Goal: Transaction & Acquisition: Book appointment/travel/reservation

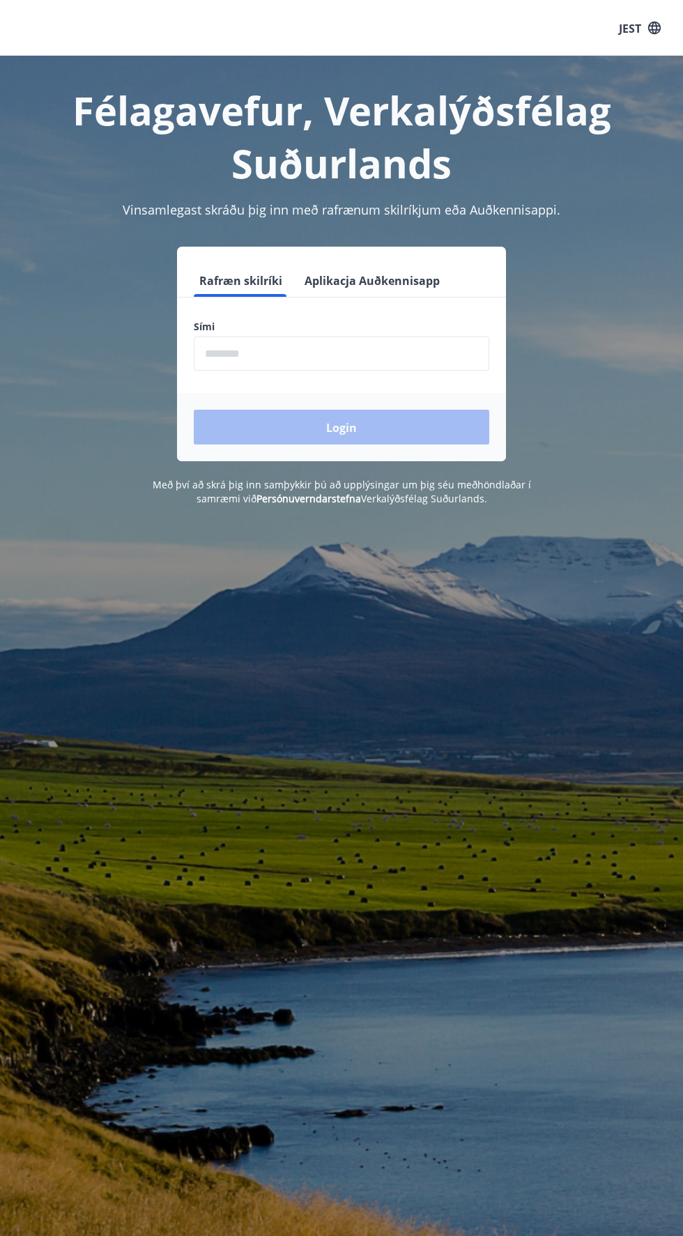
scroll to position [1, 0]
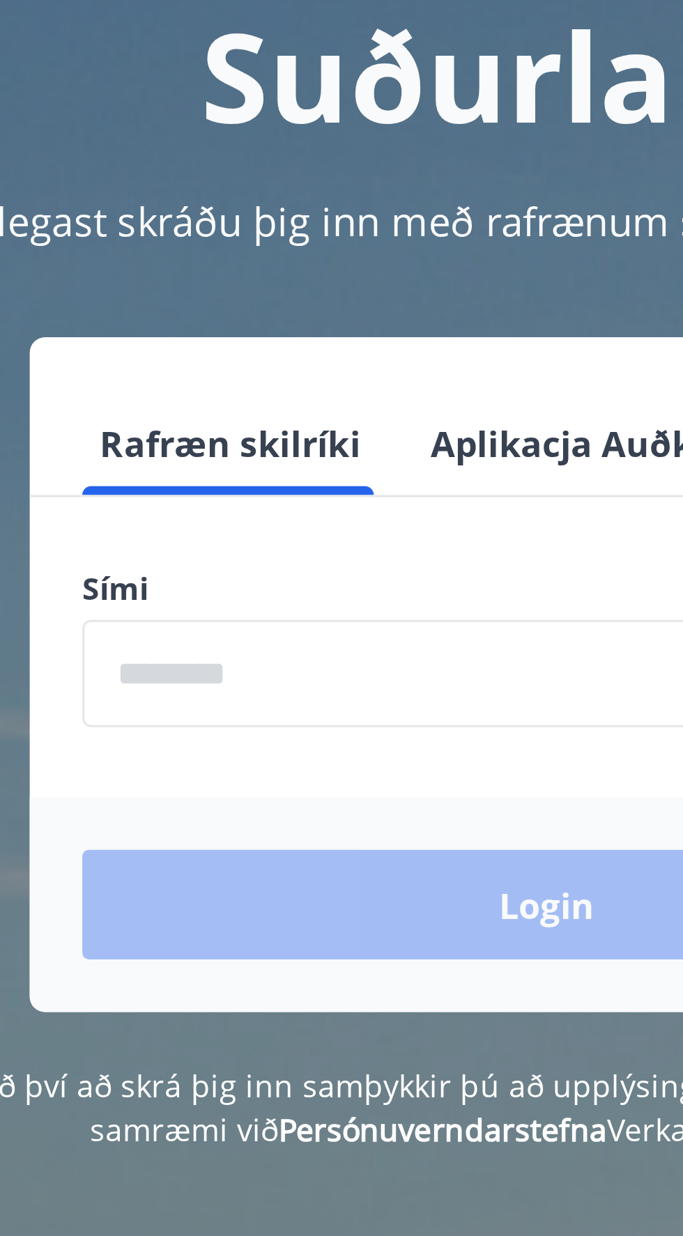
click at [288, 351] on input "phone" at bounding box center [341, 354] width 295 height 34
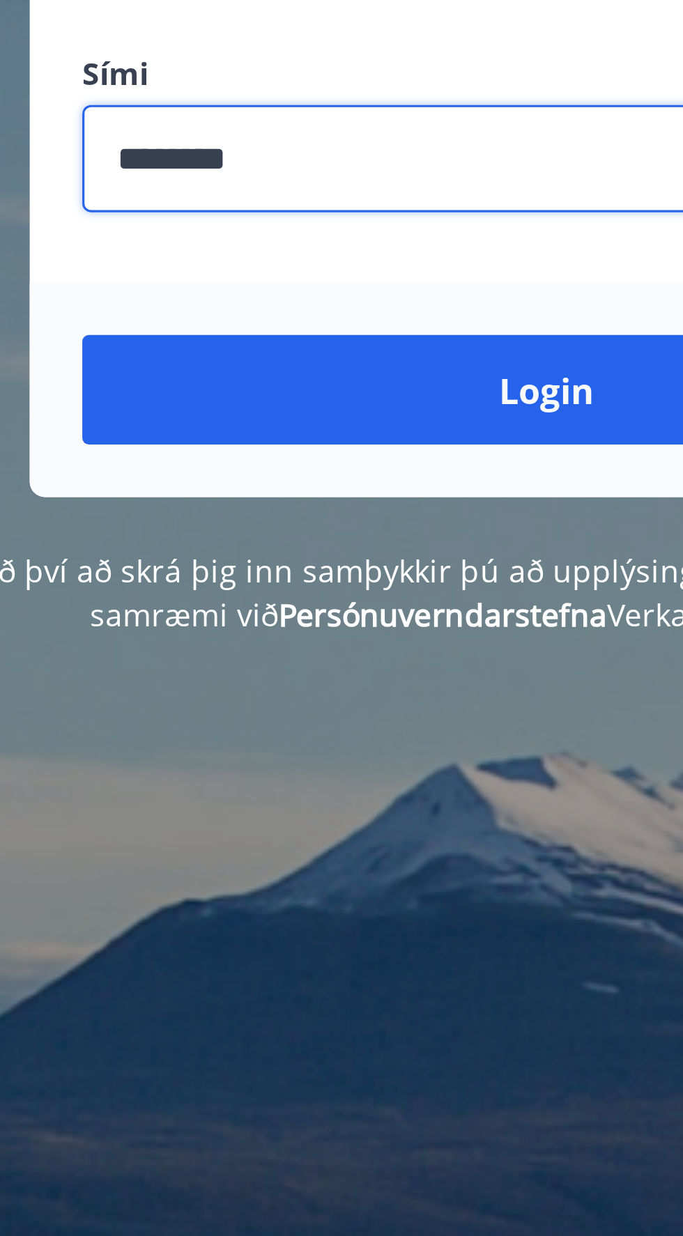
type input "********"
click at [344, 427] on font "Login" at bounding box center [341, 427] width 31 height 15
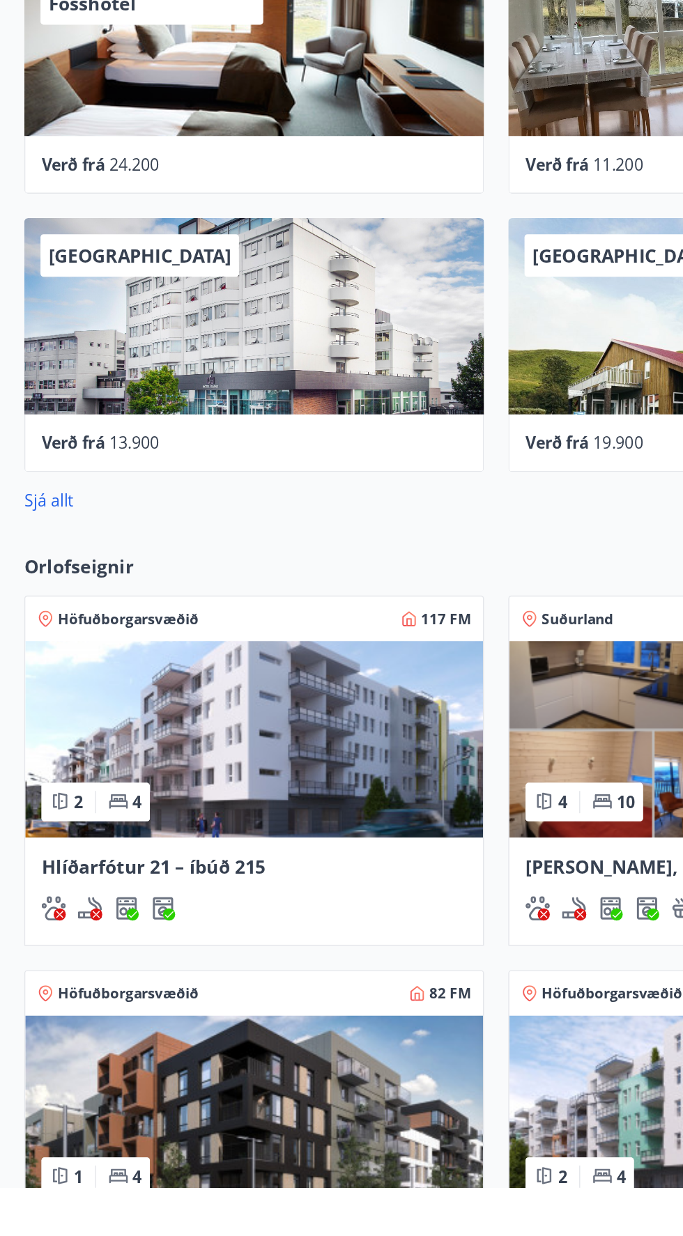
scroll to position [137, 0]
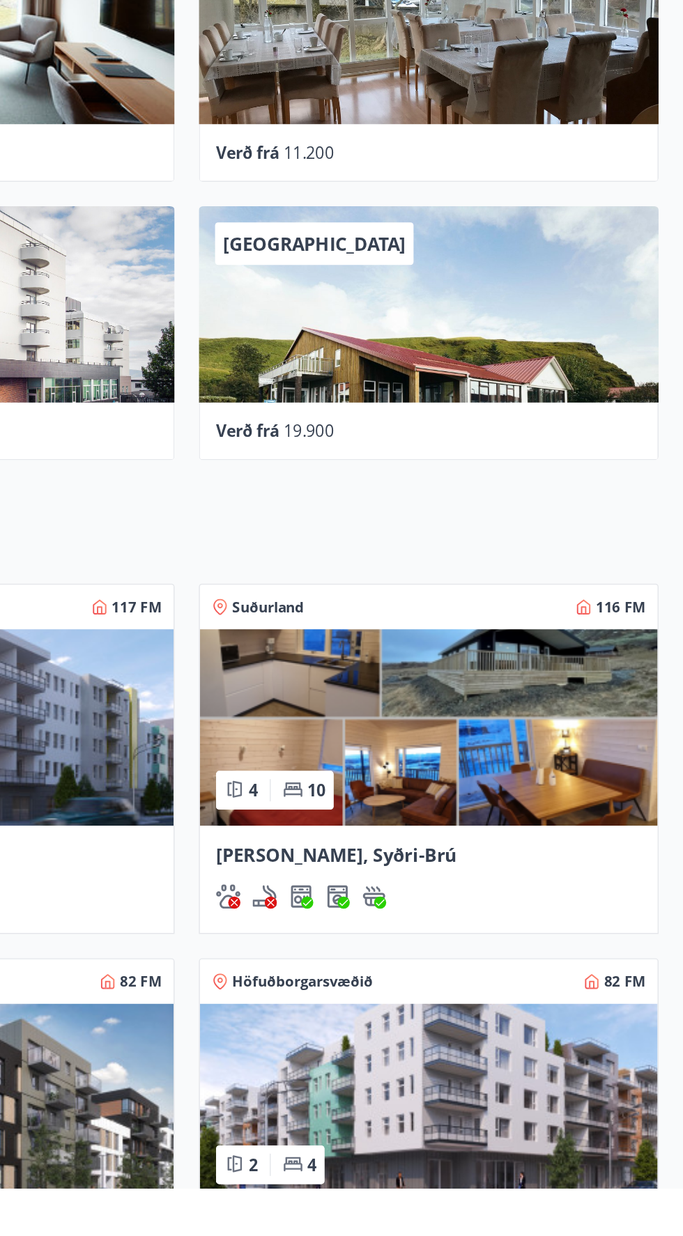
click at [514, 925] on img at bounding box center [508, 919] width 315 height 135
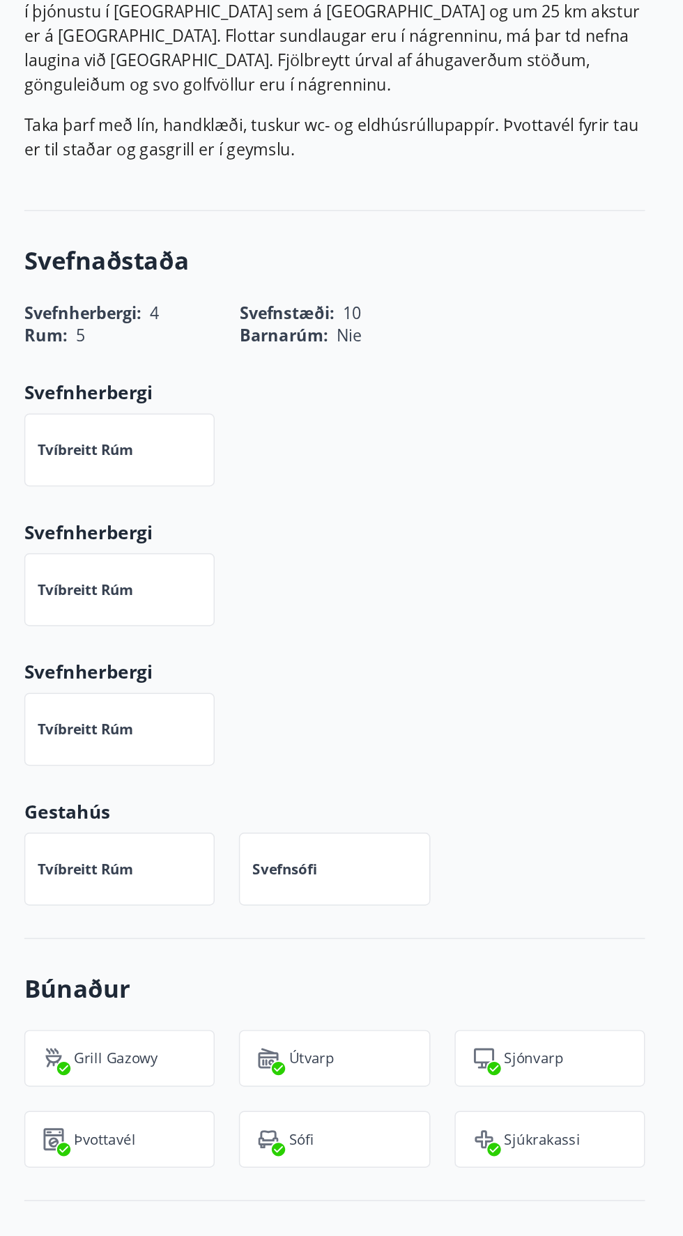
scroll to position [320, 0]
click at [105, 674] on div "Tvíbreitt rúm" at bounding box center [82, 695] width 131 height 50
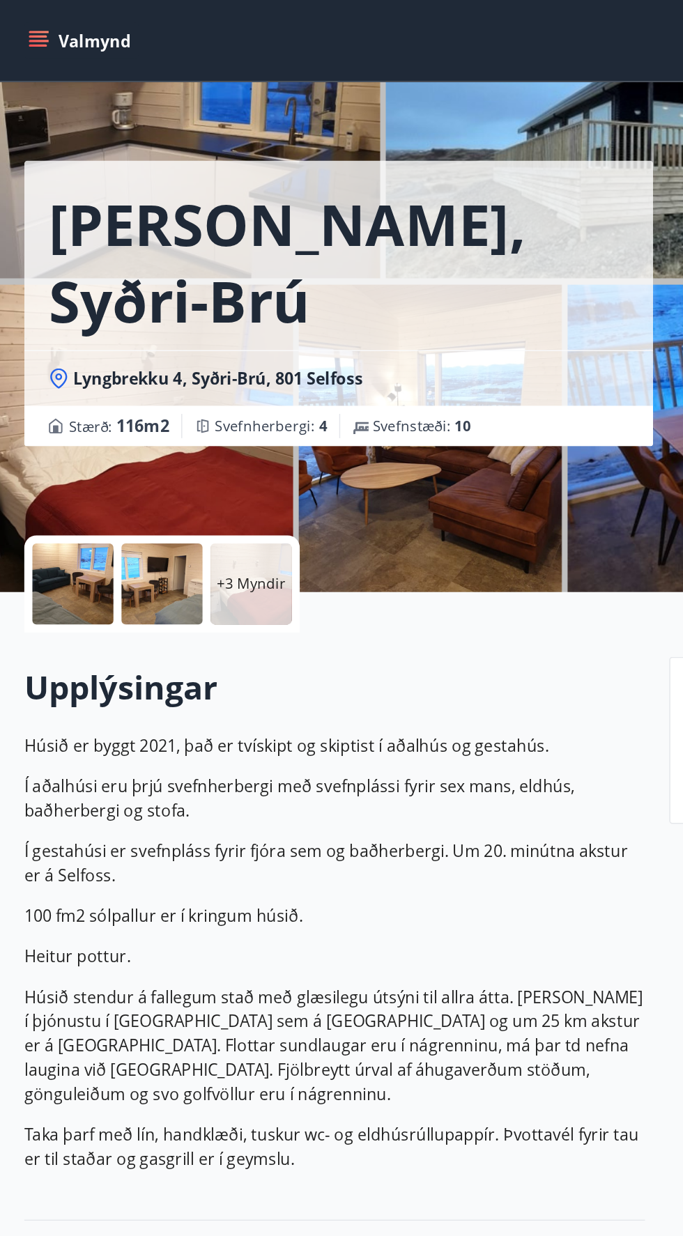
scroll to position [0, 0]
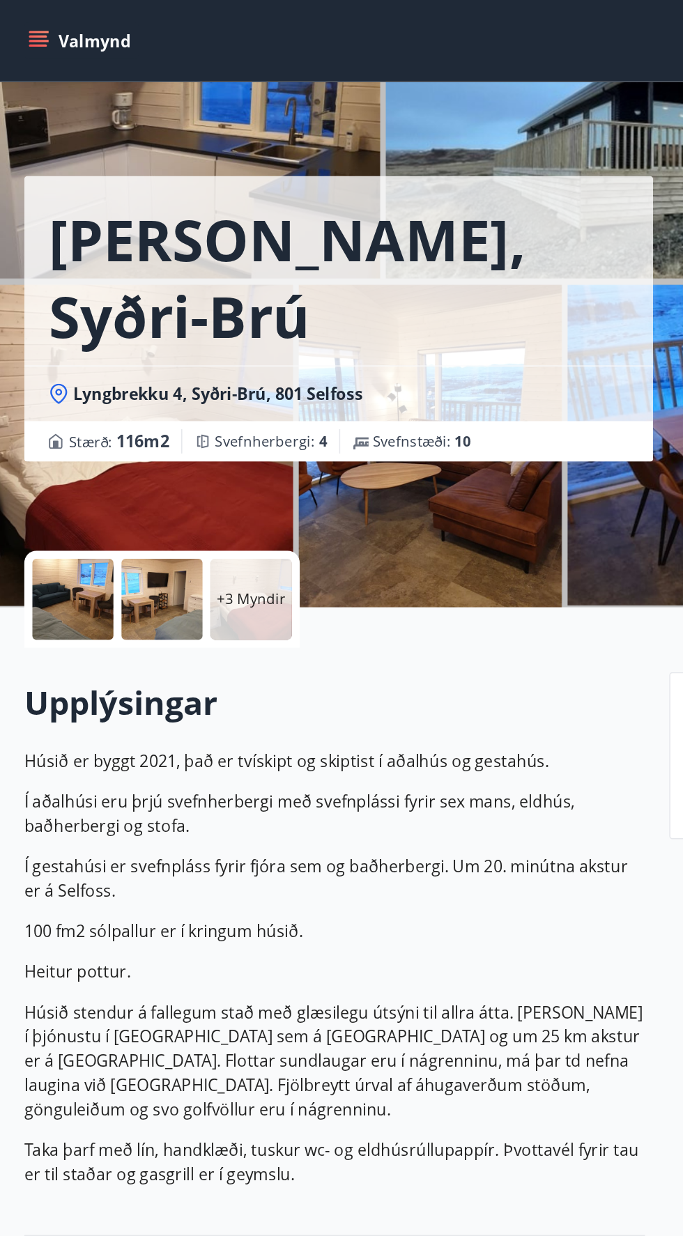
click at [20, 29] on icon "menu" at bounding box center [27, 28] width 14 height 14
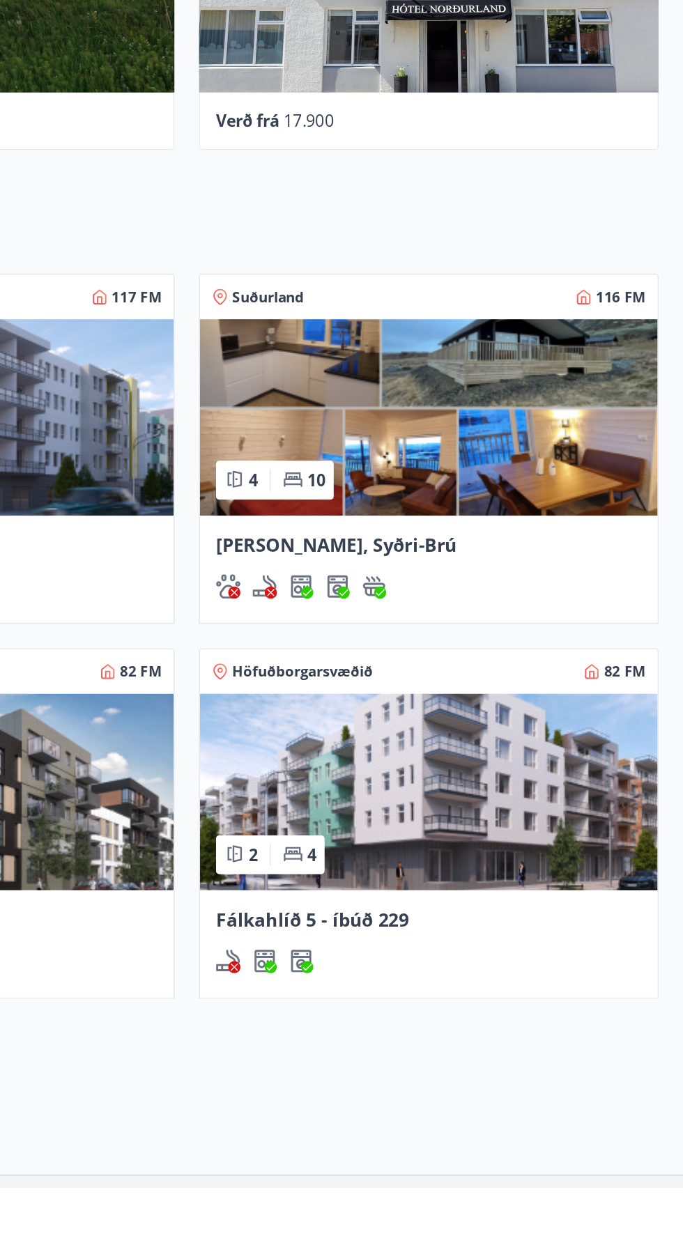
scroll to position [351, 0]
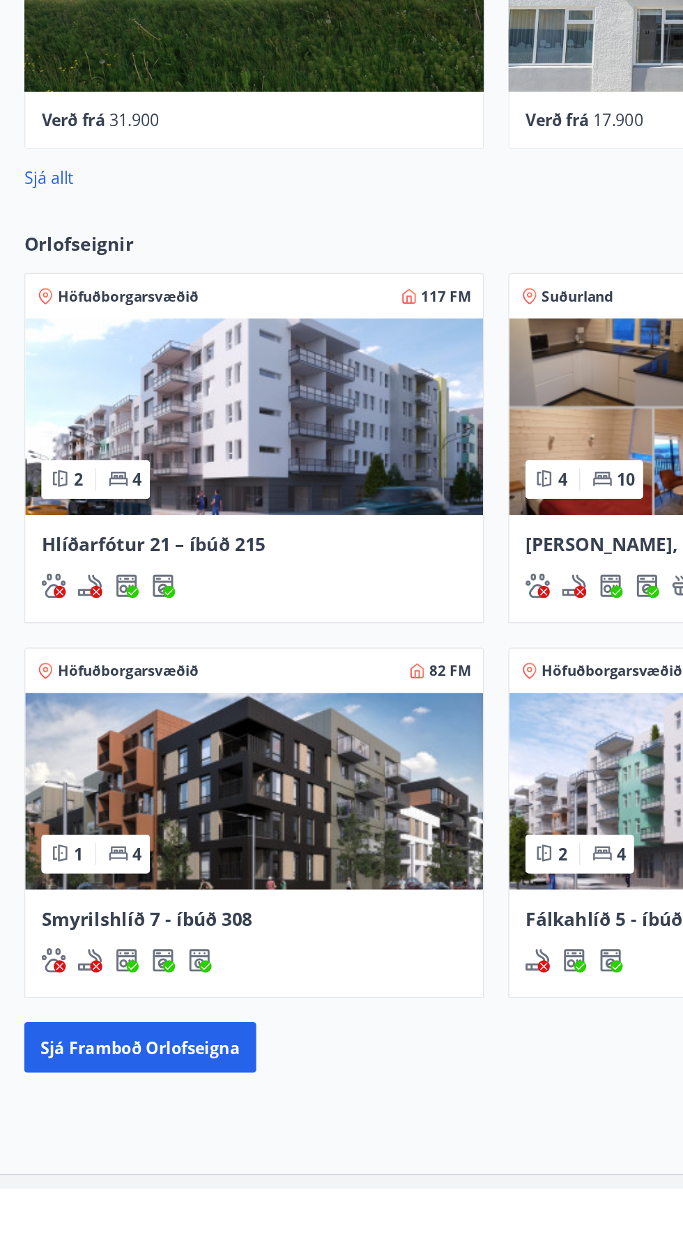
click at [117, 1143] on font "Sjá framboð orlofseigna" at bounding box center [96, 1139] width 137 height 15
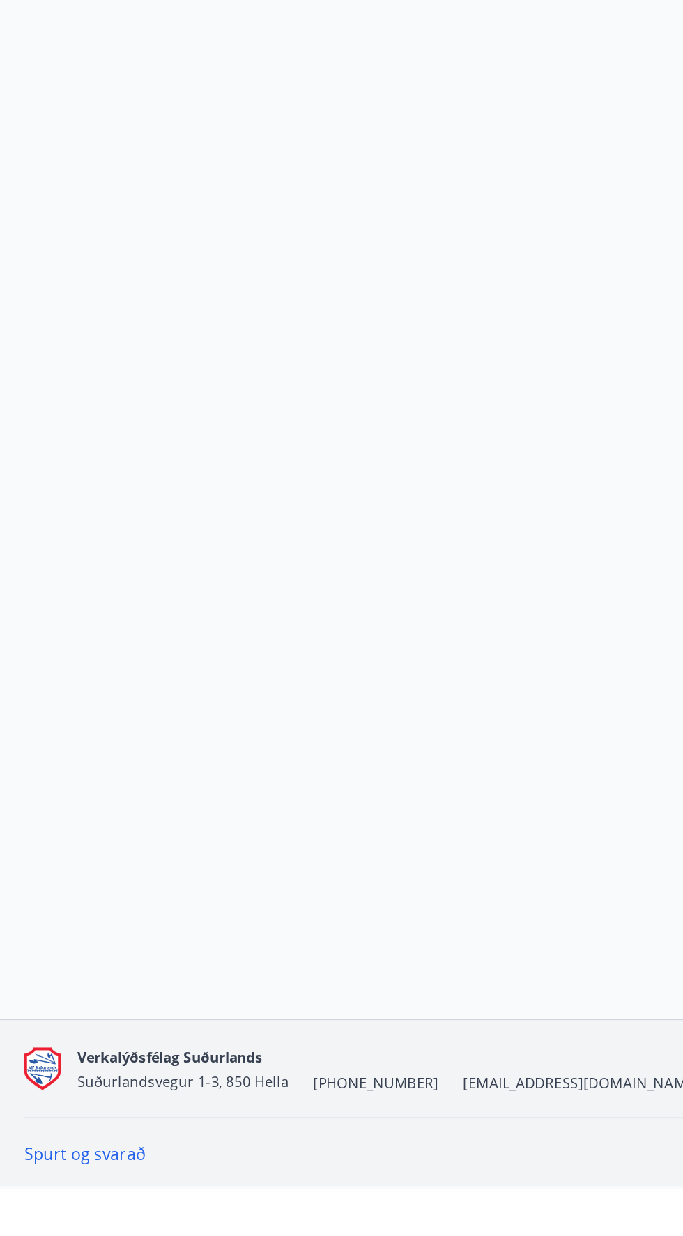
scroll to position [351, 0]
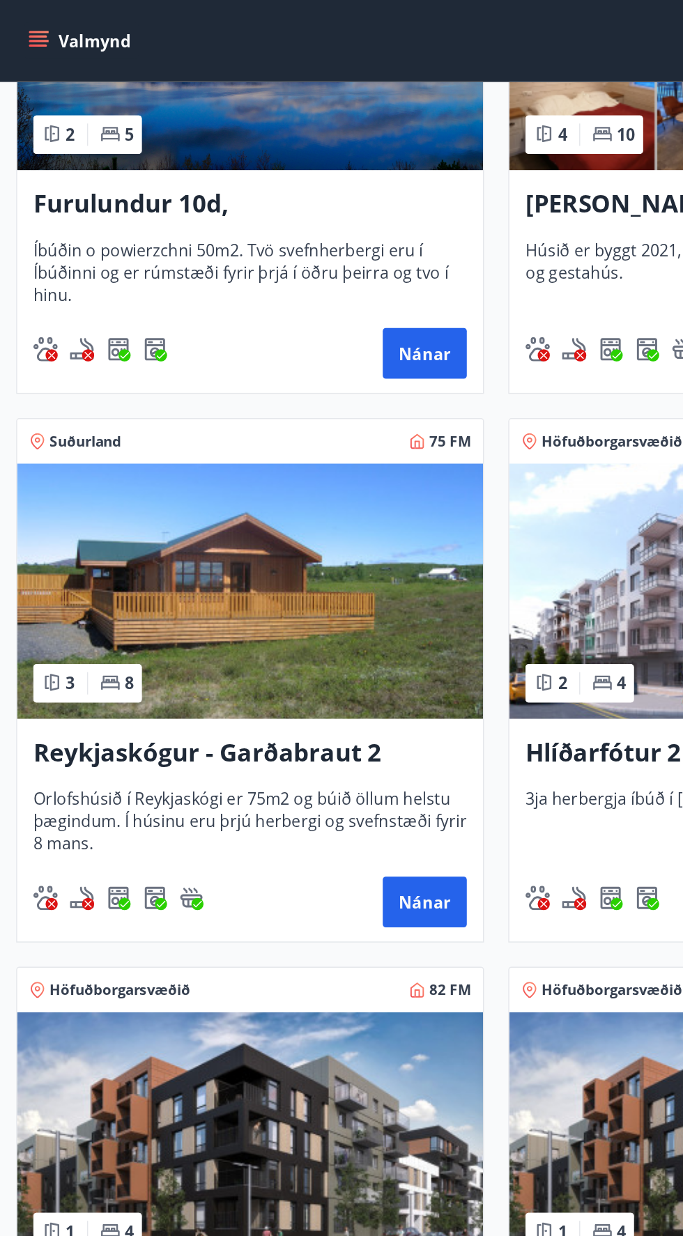
click at [162, 425] on img at bounding box center [172, 407] width 321 height 176
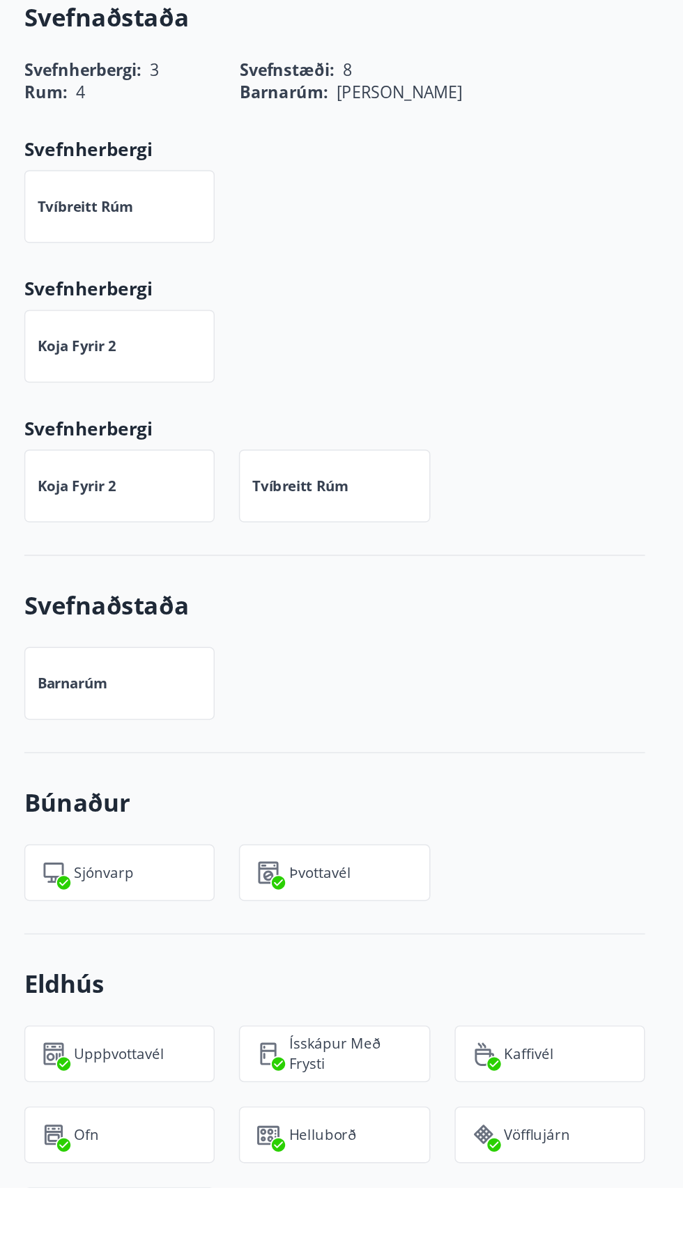
scroll to position [419, 0]
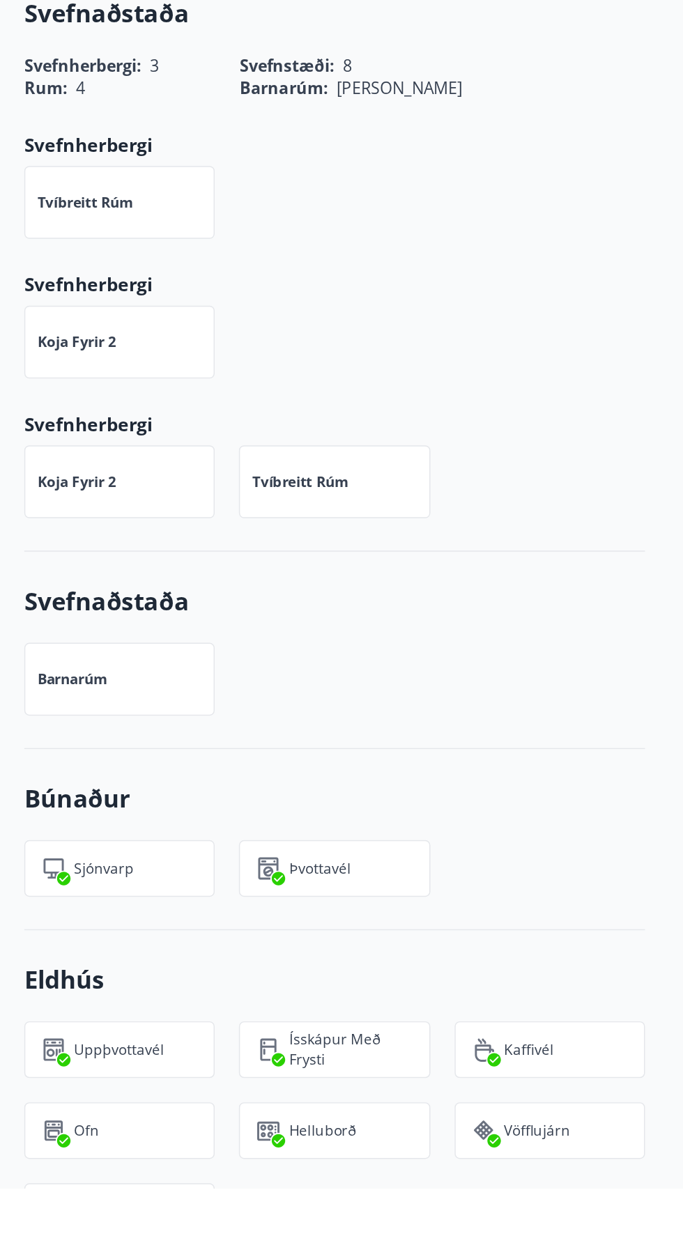
click at [85, 725] on div "Koja fyrir 2" at bounding box center [82, 750] width 131 height 50
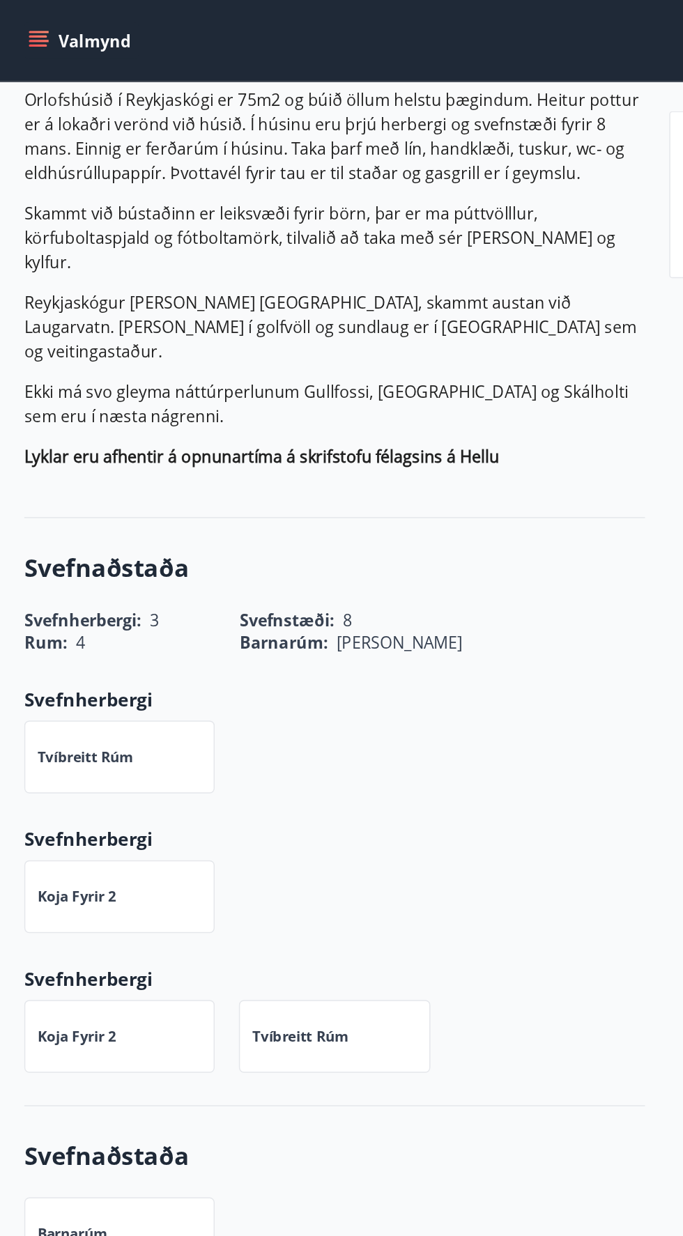
scroll to position [447, 0]
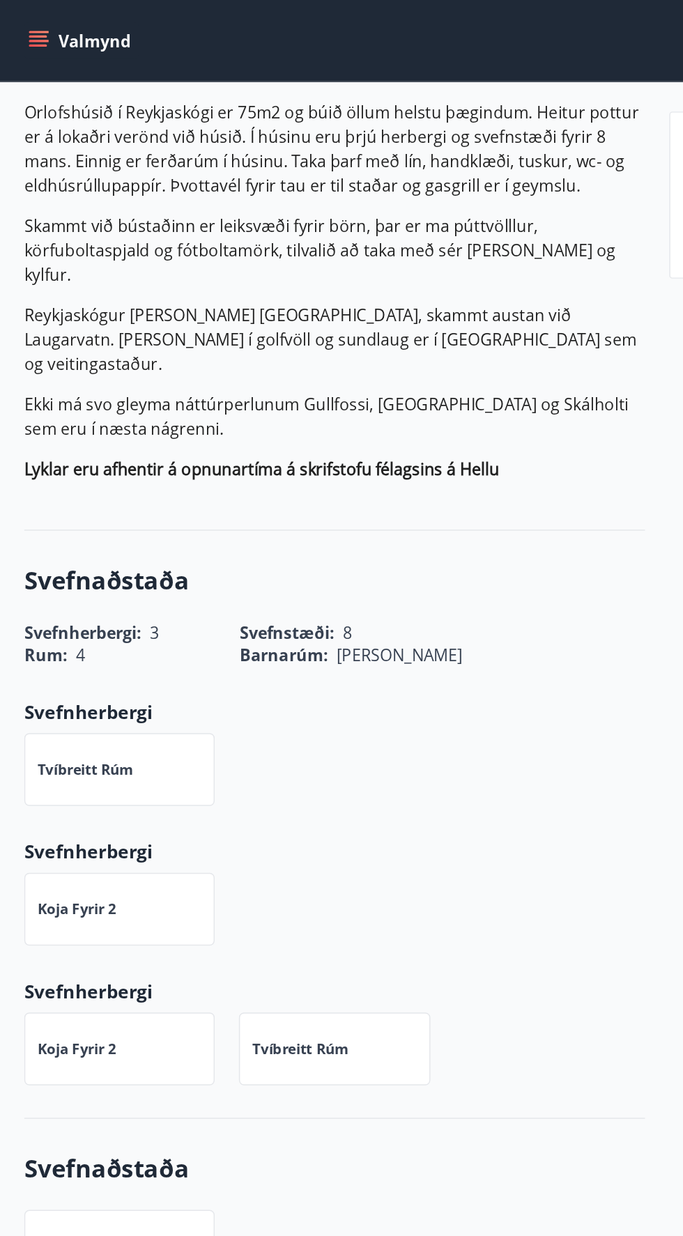
click at [95, 507] on div "Tvíbreitt rúm" at bounding box center [82, 530] width 131 height 50
click at [79, 505] on div "Tvíbreitt rúm" at bounding box center [82, 530] width 131 height 50
click at [75, 523] on font "Tvíbreitt rúm" at bounding box center [59, 529] width 66 height 13
click at [77, 601] on div "Koja fyrir 2" at bounding box center [82, 626] width 131 height 50
click at [91, 697] on div "Koja fyrir 2" at bounding box center [82, 722] width 131 height 50
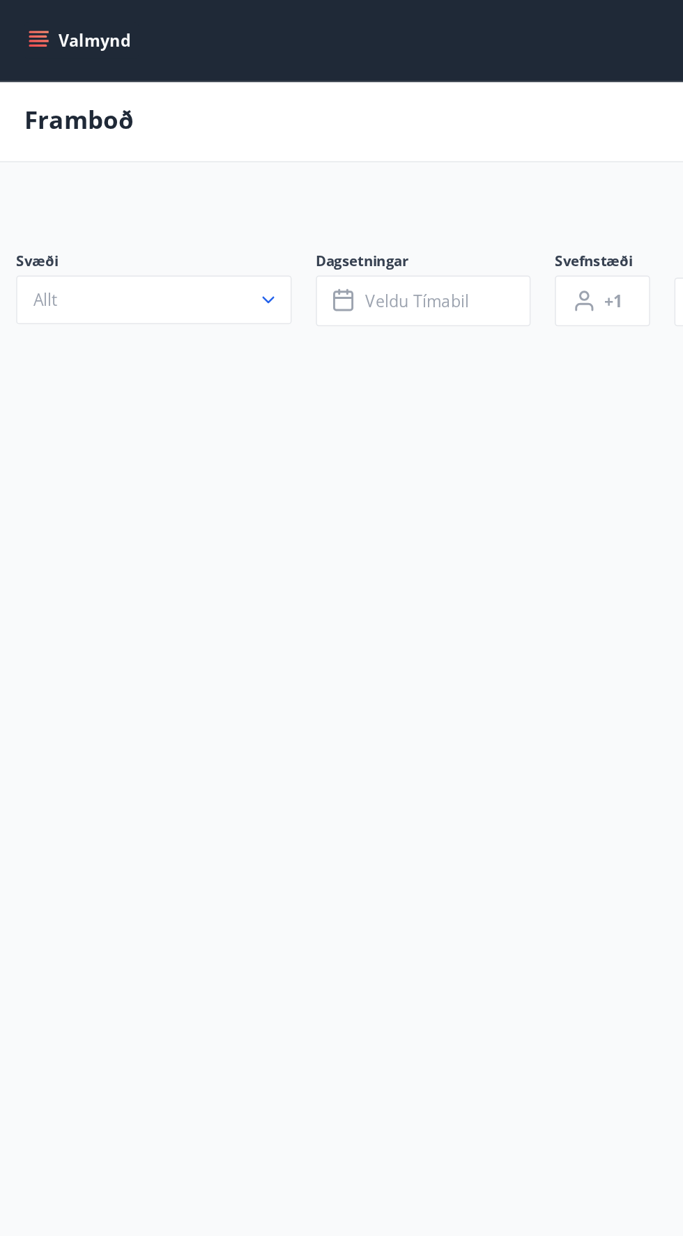
scroll to position [106, 0]
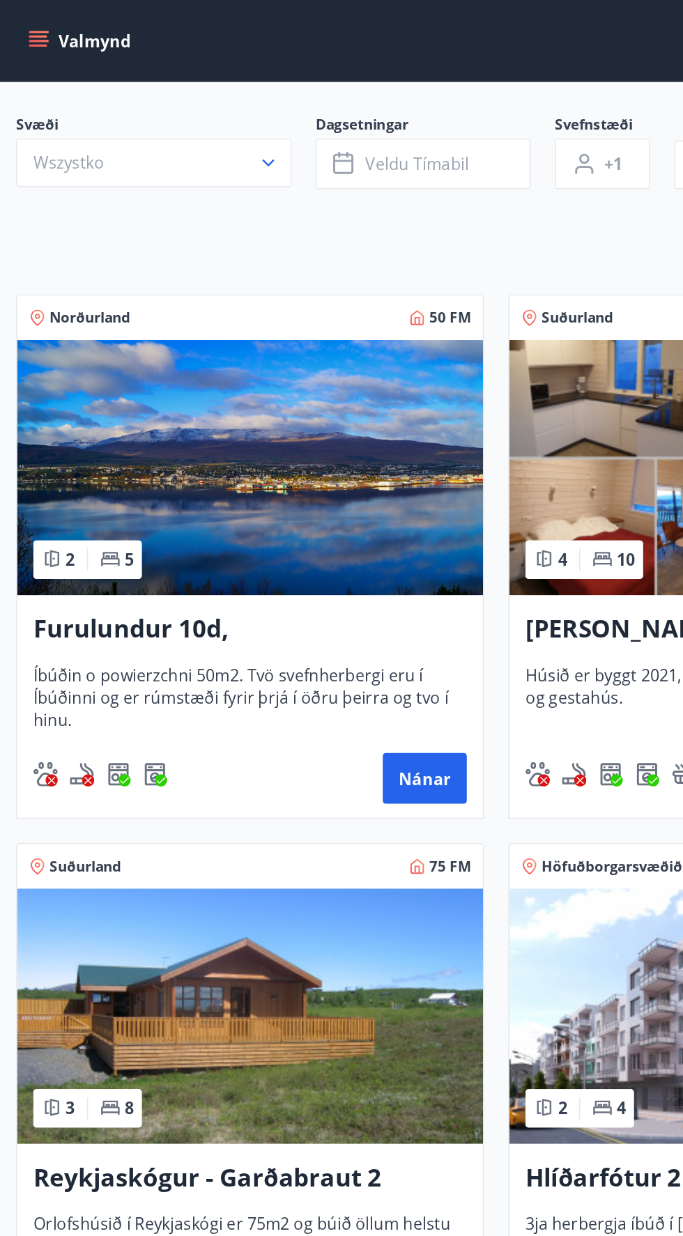
click at [190, 697] on img at bounding box center [172, 700] width 321 height 176
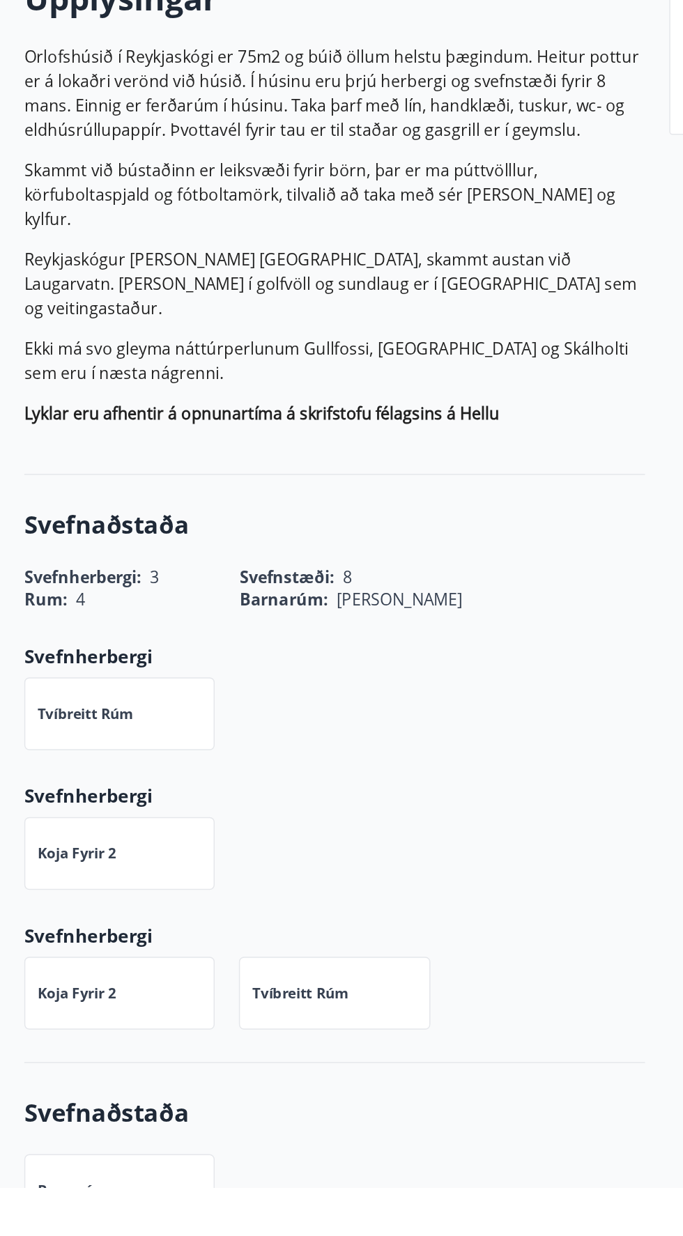
scroll to position [67, 0]
click at [73, 898] on div "Tvíbreitt rúm" at bounding box center [82, 909] width 131 height 50
click at [79, 884] on div "Tvíbreitt rúm" at bounding box center [82, 909] width 131 height 50
click at [72, 891] on div "Tvíbreitt rúm" at bounding box center [82, 909] width 131 height 50
click at [84, 981] on div "Koja fyrir 2" at bounding box center [82, 1006] width 131 height 50
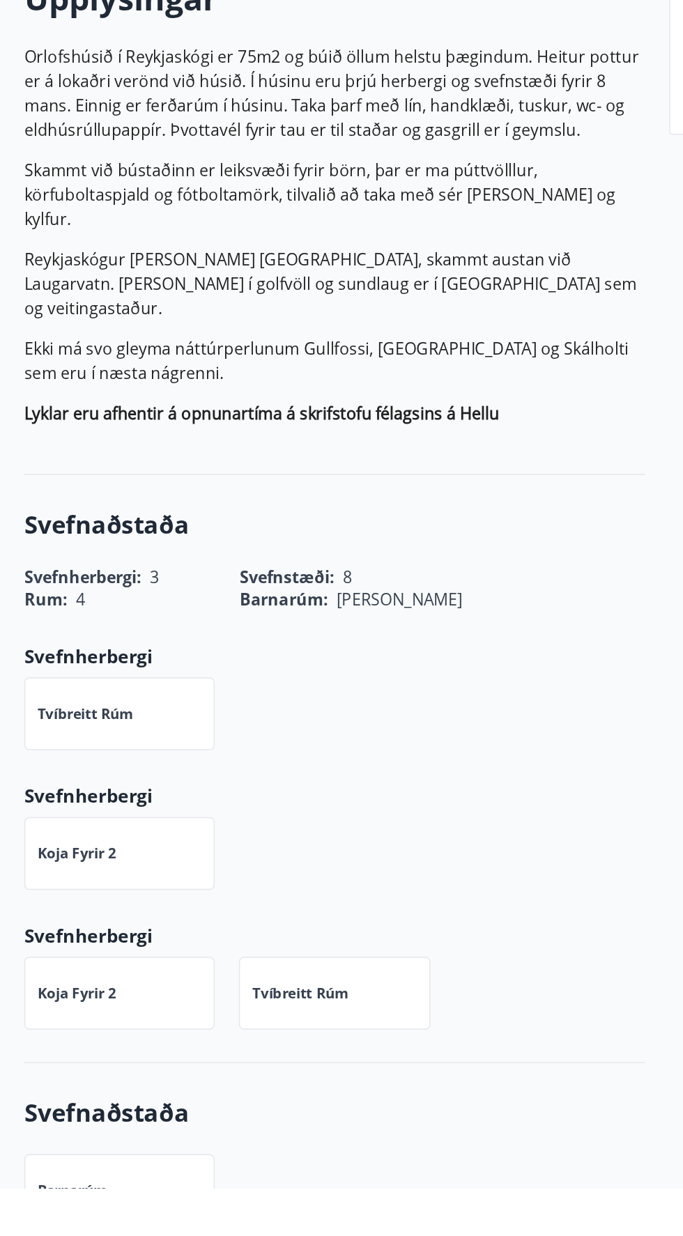
click at [75, 1080] on div "Koja fyrir 2" at bounding box center [82, 1102] width 131 height 50
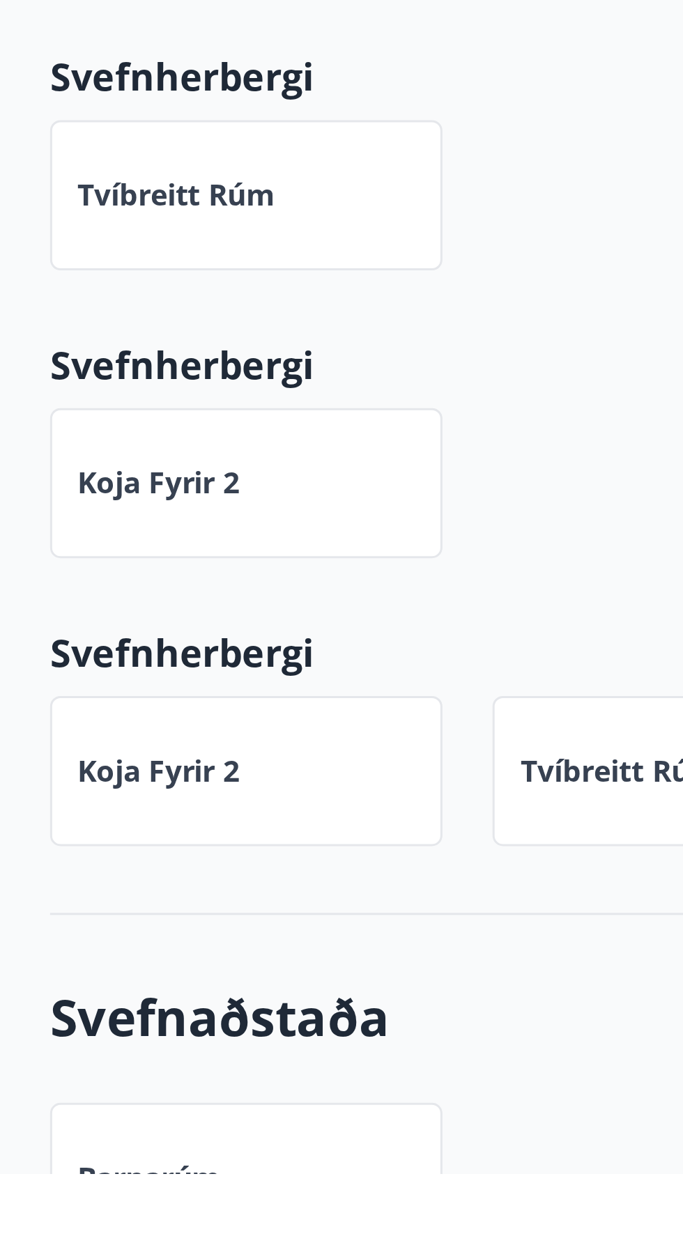
click at [45, 1172] on font "Svefnaðstaða" at bounding box center [74, 1183] width 114 height 23
click at [81, 1077] on div "Koja fyrir 2" at bounding box center [82, 1102] width 131 height 50
click at [185, 1095] on font "Tvíbreitt rúm" at bounding box center [207, 1101] width 66 height 13
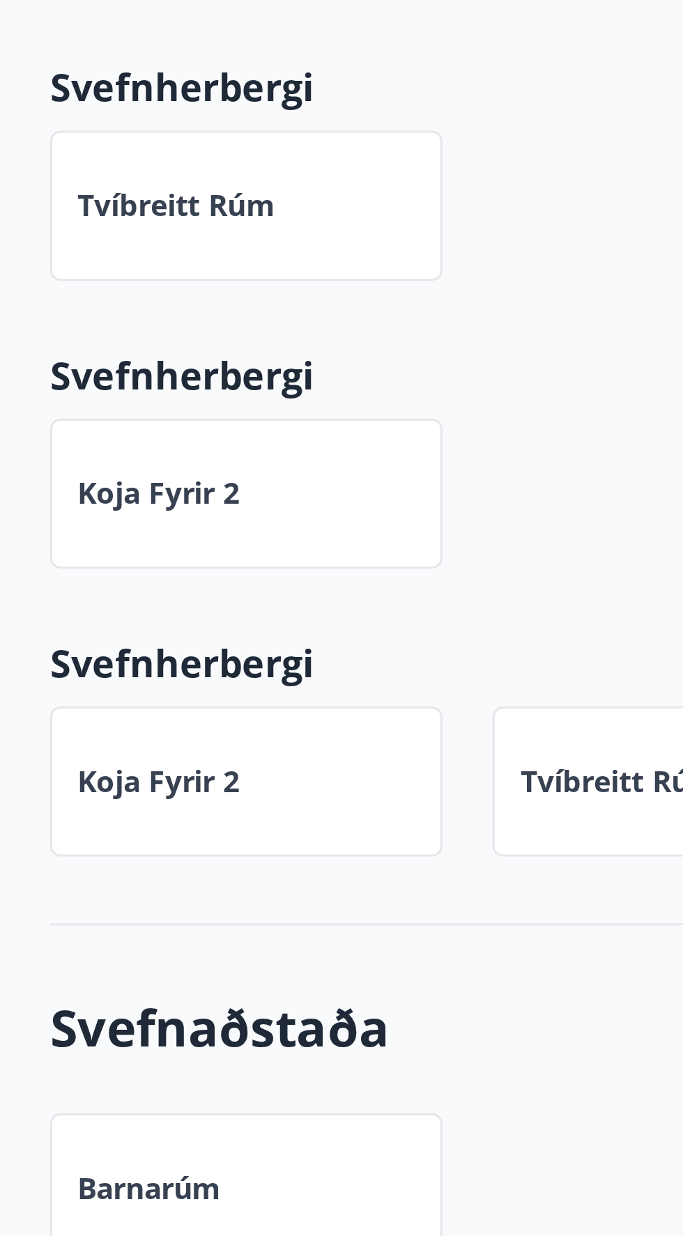
scroll to position [107, 0]
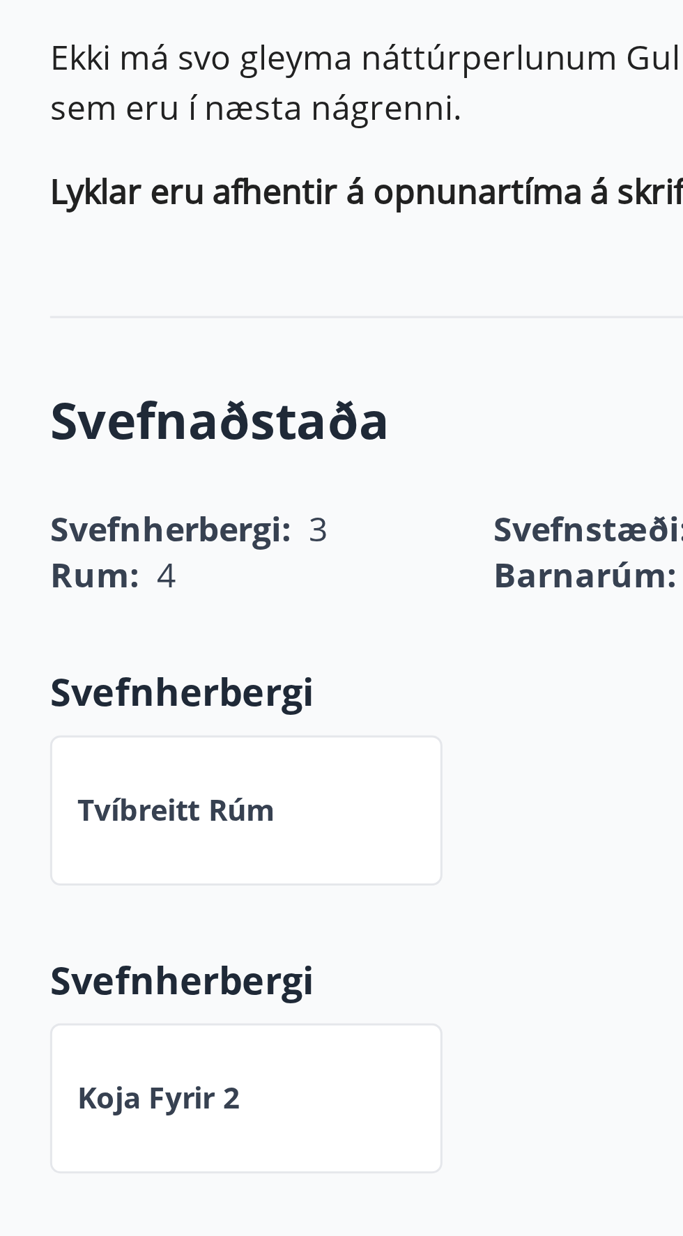
click at [69, 844] on div "Tvíbreitt rúm" at bounding box center [82, 869] width 131 height 50
click at [65, 948] on div "Koja fyrir 2" at bounding box center [82, 965] width 131 height 50
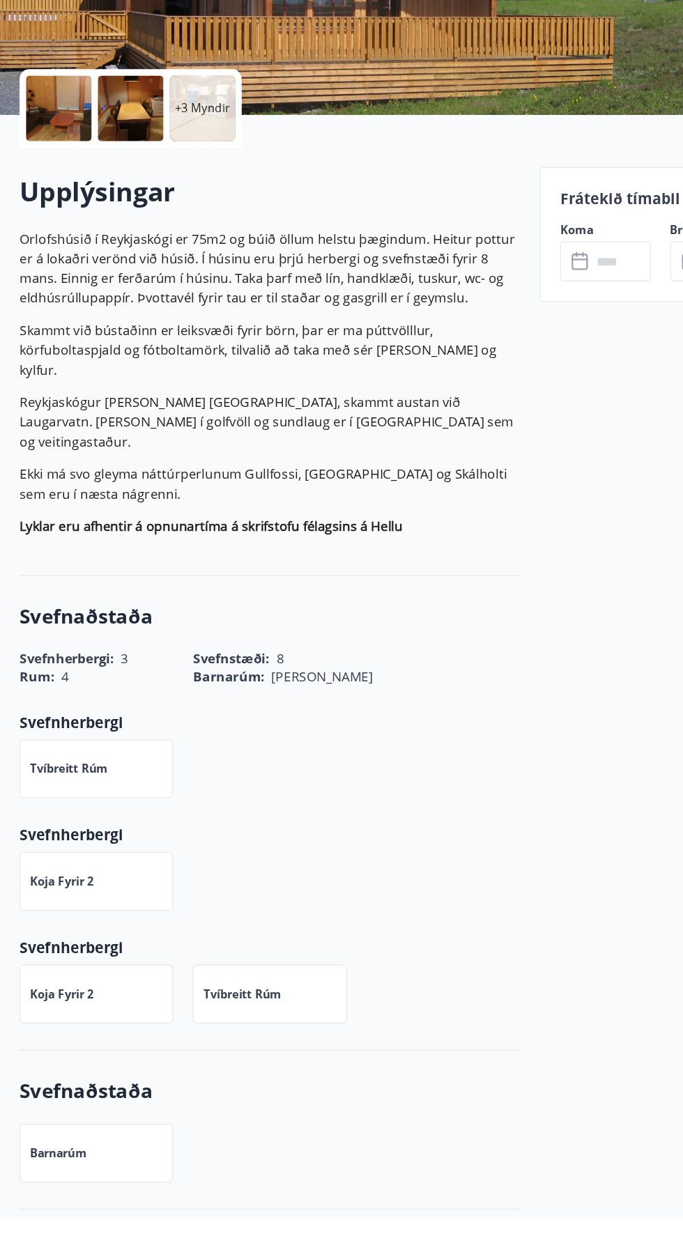
scroll to position [178, 0]
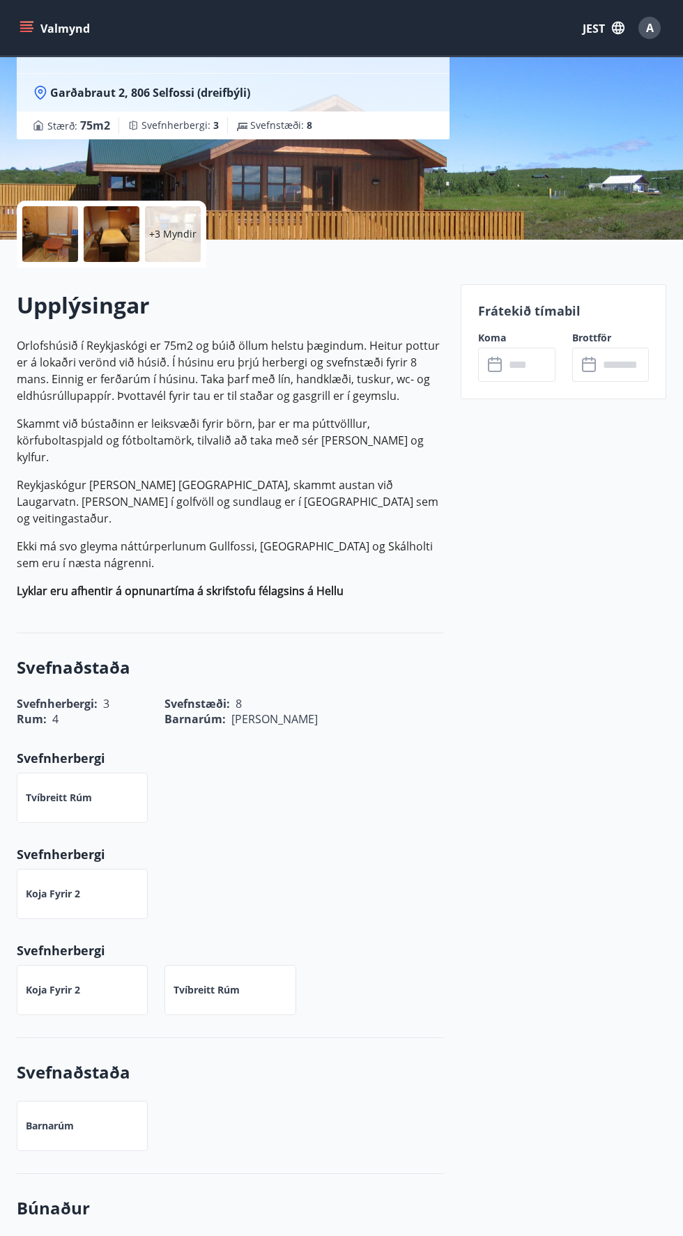
click at [249, 969] on div "Tvíbreitt rúm" at bounding box center [229, 990] width 131 height 50
click at [50, 969] on div "Koja fyrir 2" at bounding box center [82, 990] width 131 height 50
click at [234, 983] on font "Tvíbreitt rúm" at bounding box center [207, 989] width 66 height 13
click at [527, 364] on input "text" at bounding box center [530, 365] width 50 height 34
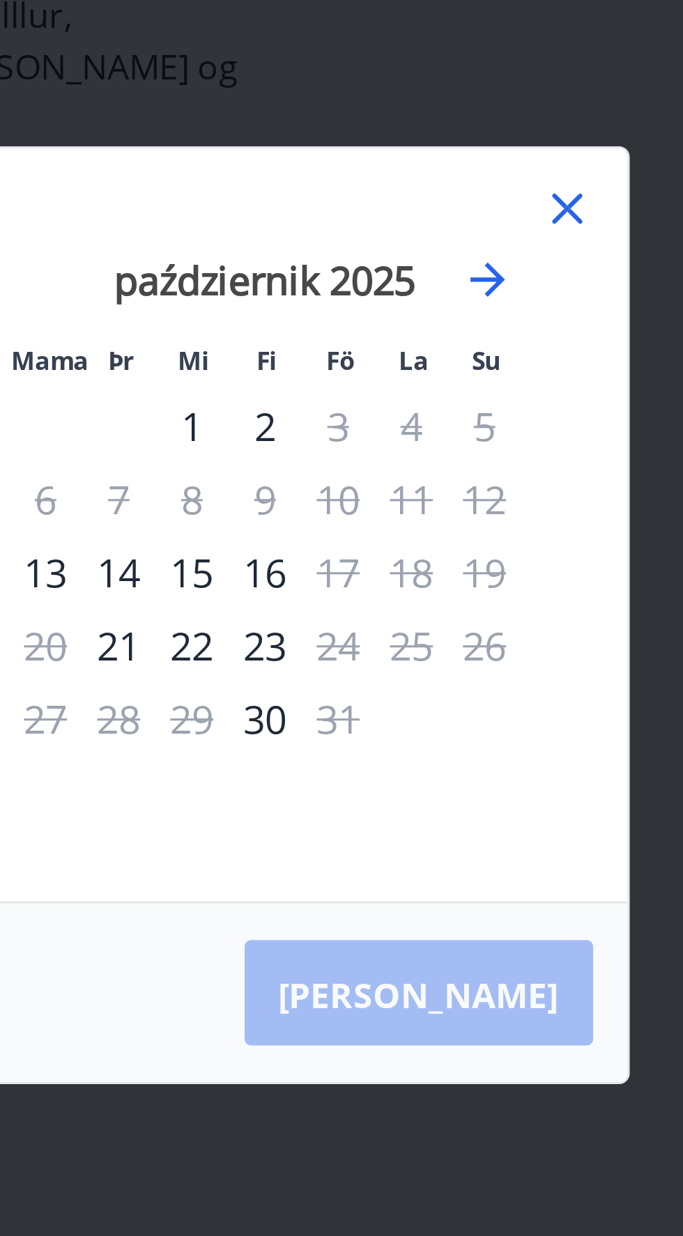
click at [496, 518] on icon "Przejdź dalej, aby przejść do następnego miesiąca." at bounding box center [504, 509] width 17 height 17
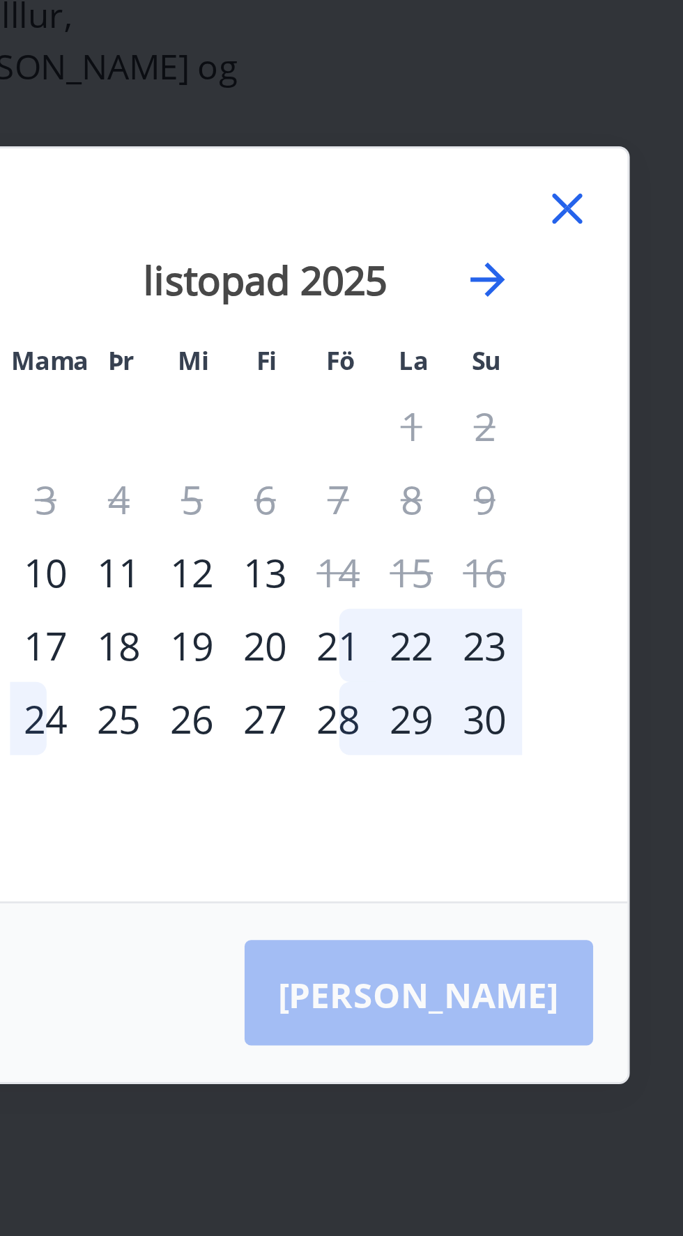
click at [355, 636] on font "17" at bounding box center [362, 628] width 14 height 17
click at [504, 636] on font "23" at bounding box center [504, 628] width 14 height 17
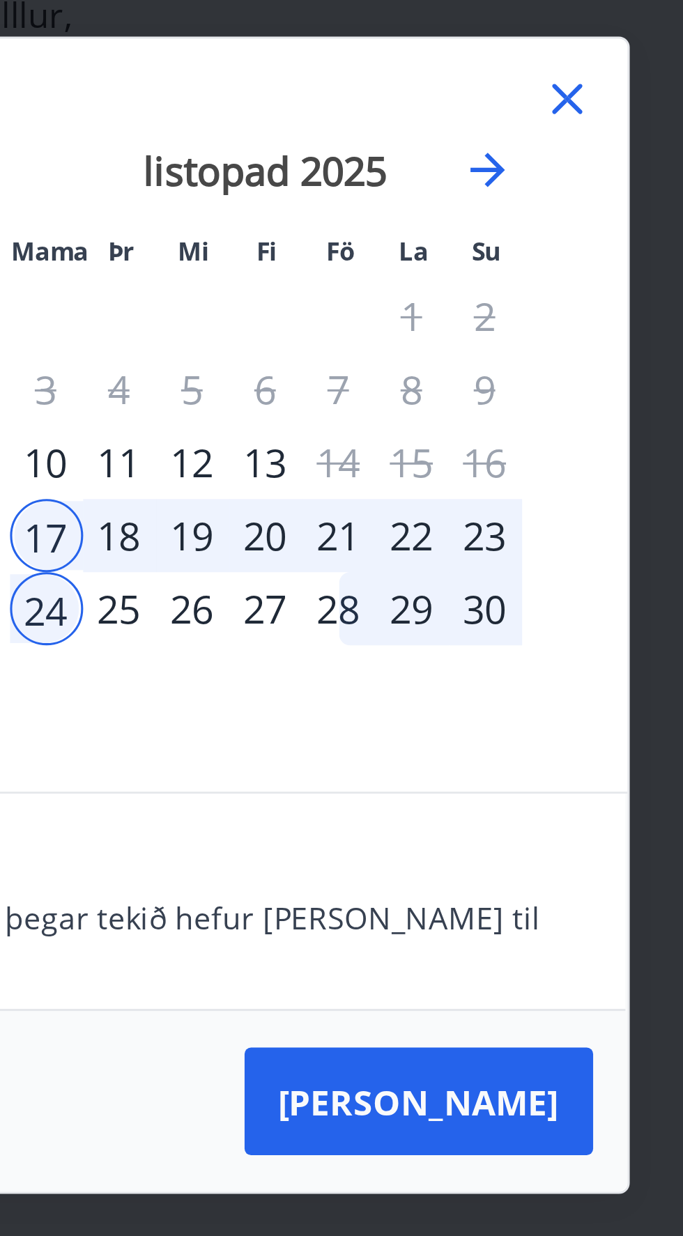
click at [515, 784] on font "Taka Frá" at bounding box center [482, 776] width 91 height 15
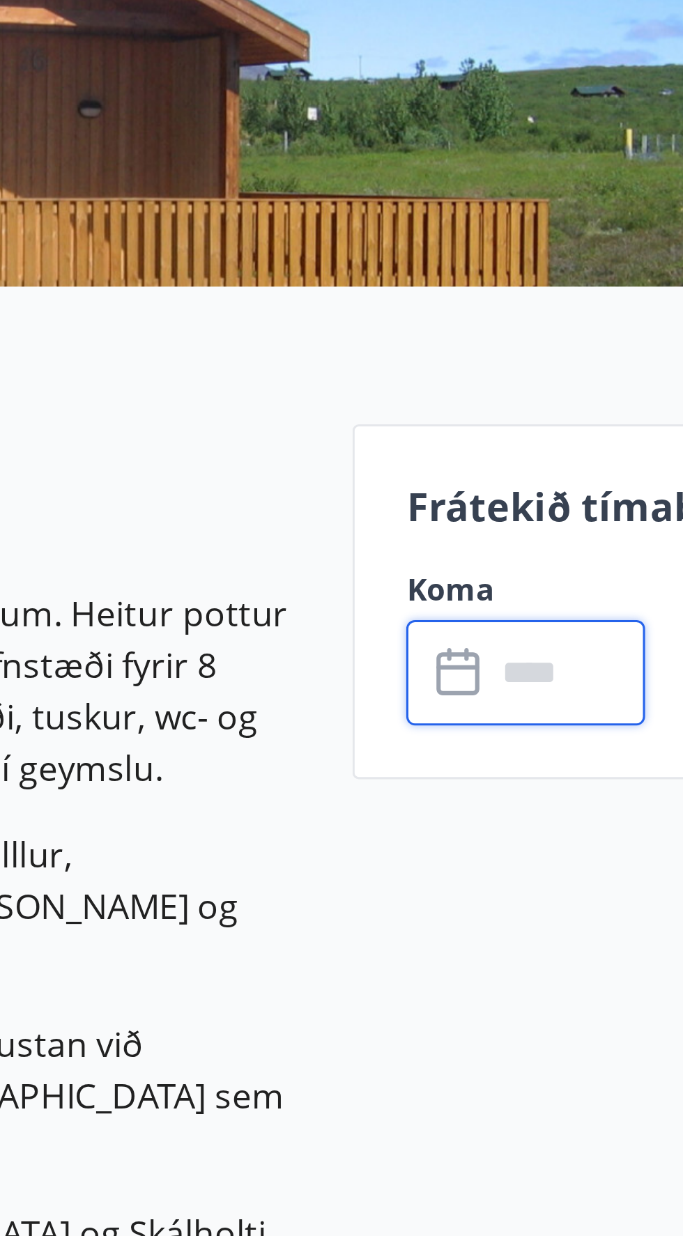
type input "******"
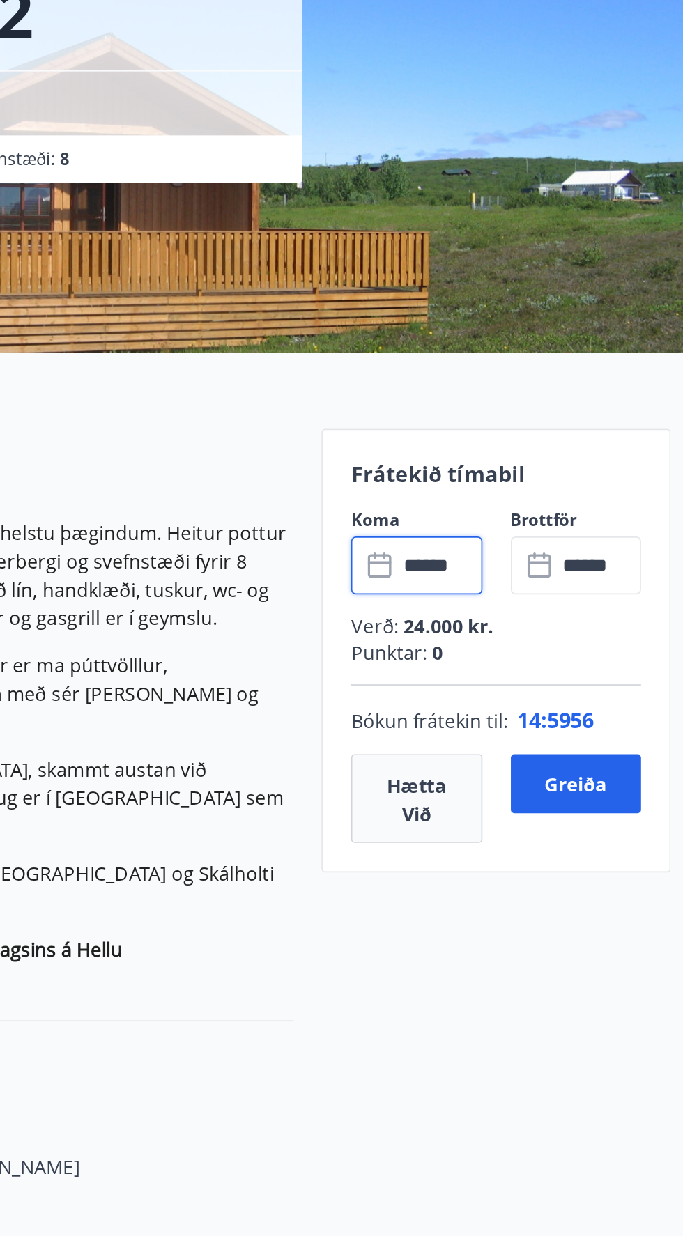
scroll to position [135, 0]
